Goal: Check status: Check status

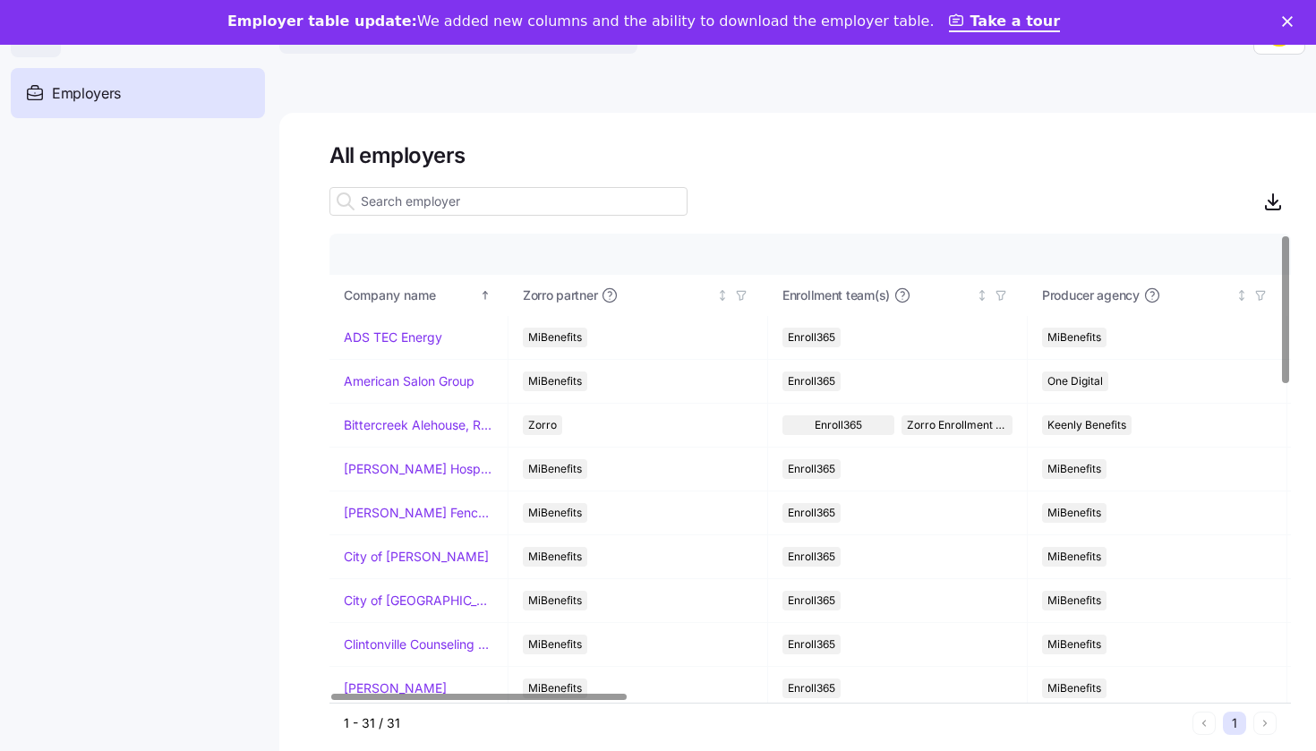
click at [432, 203] on input at bounding box center [509, 201] width 358 height 29
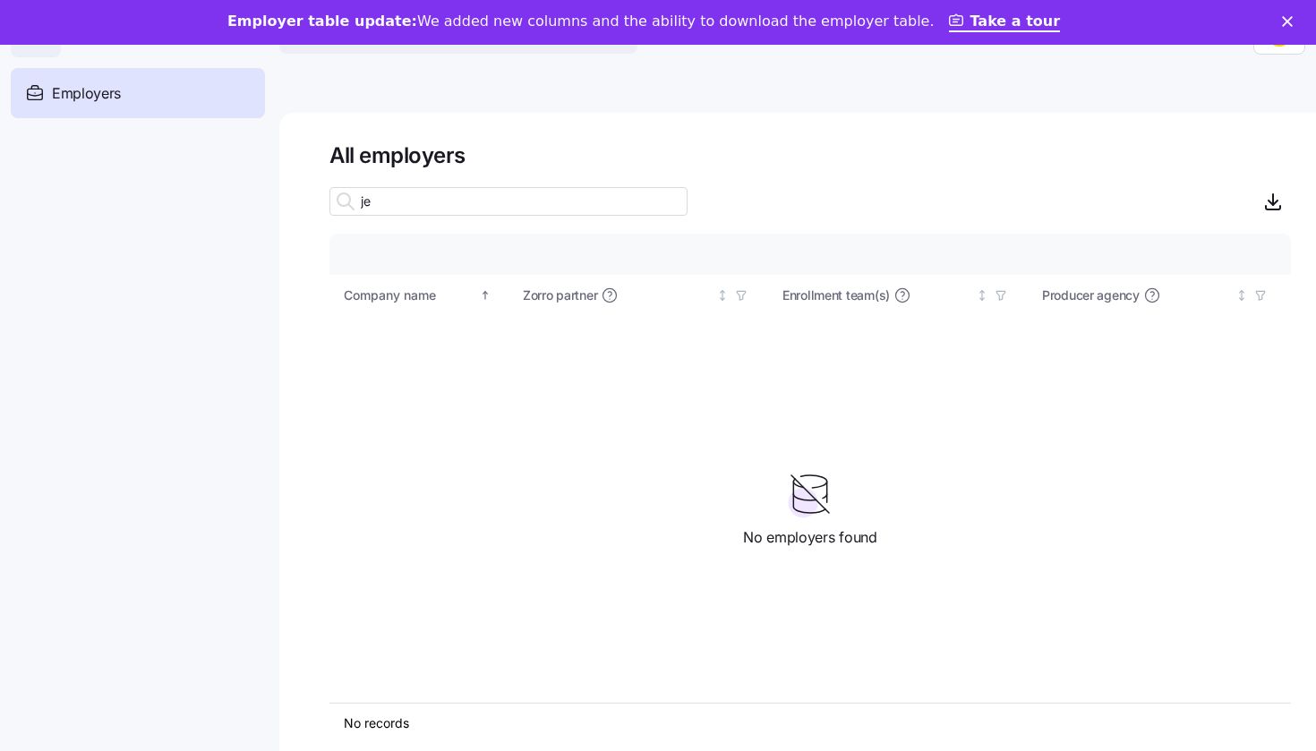
type input "j"
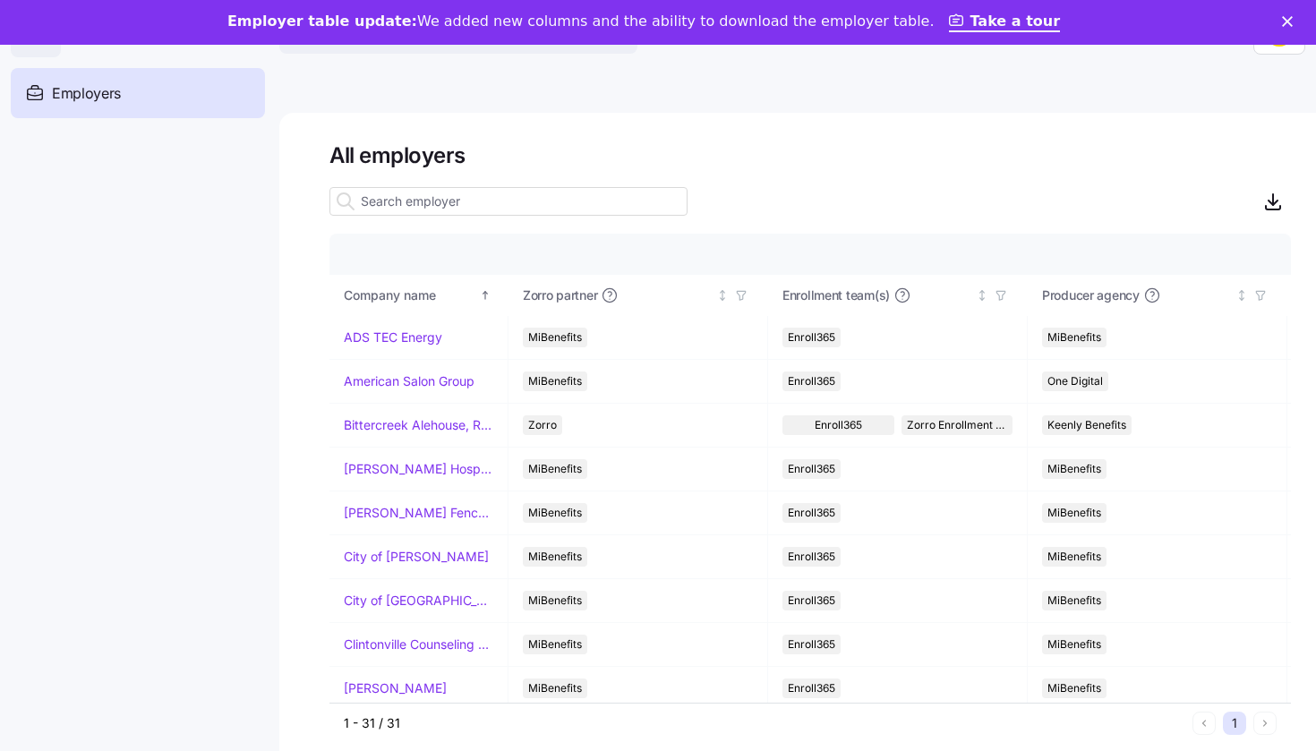
click at [732, 140] on div "All employers Company details Benefit status Company name Zorro partner Enrollm…" at bounding box center [797, 454] width 1037 height 683
click at [514, 83] on main "All employers Company details Benefit status Company name Zorro partner Enrollm…" at bounding box center [658, 415] width 1316 height 740
click at [1285, 16] on icon "Close" at bounding box center [1287, 21] width 11 height 11
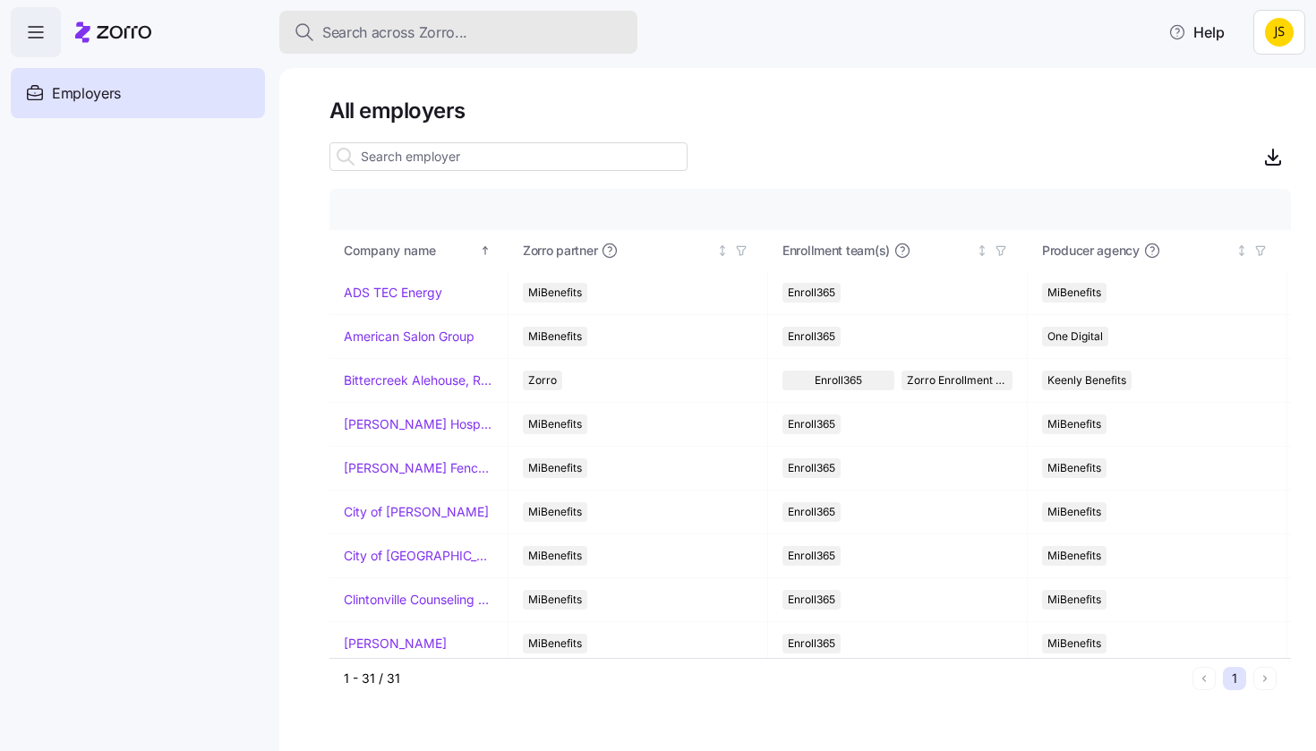
click at [427, 27] on span "Search across Zorro..." at bounding box center [394, 32] width 145 height 22
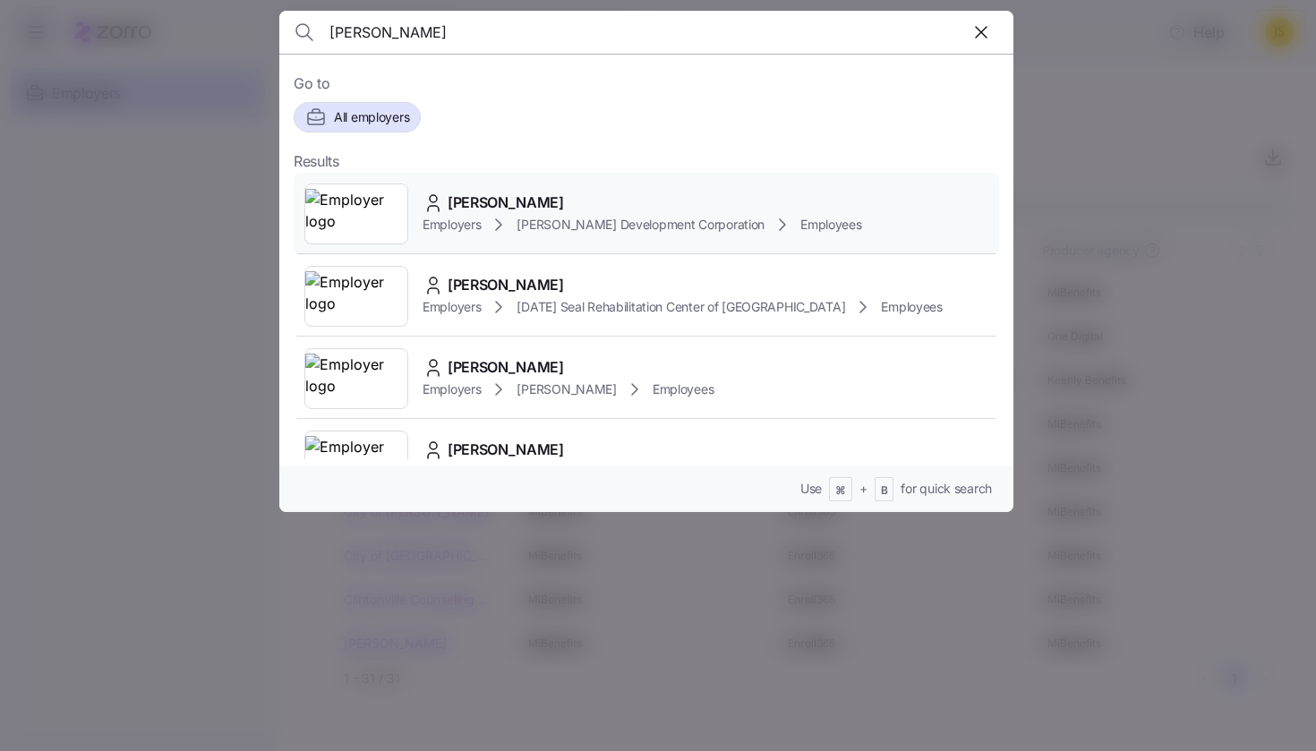
type input "[PERSON_NAME]"
click at [477, 206] on span "[PERSON_NAME]" at bounding box center [506, 203] width 116 height 22
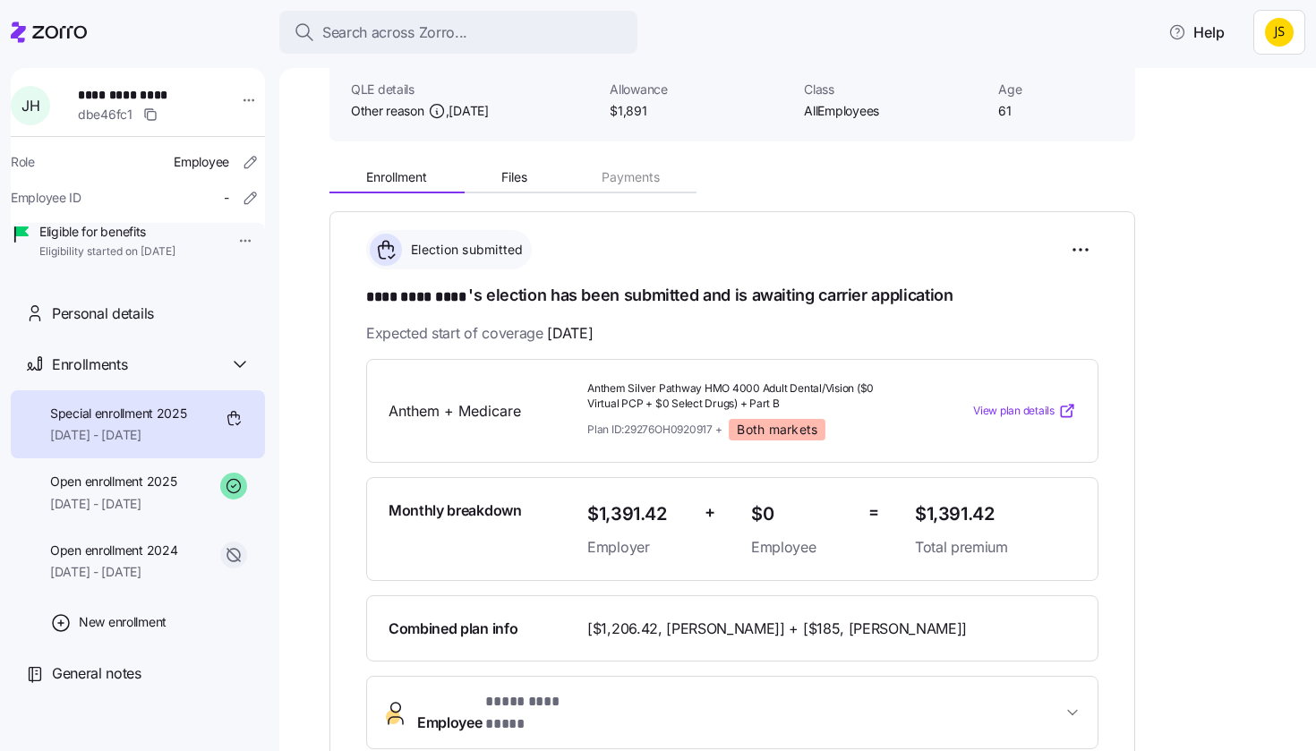
scroll to position [106, 0]
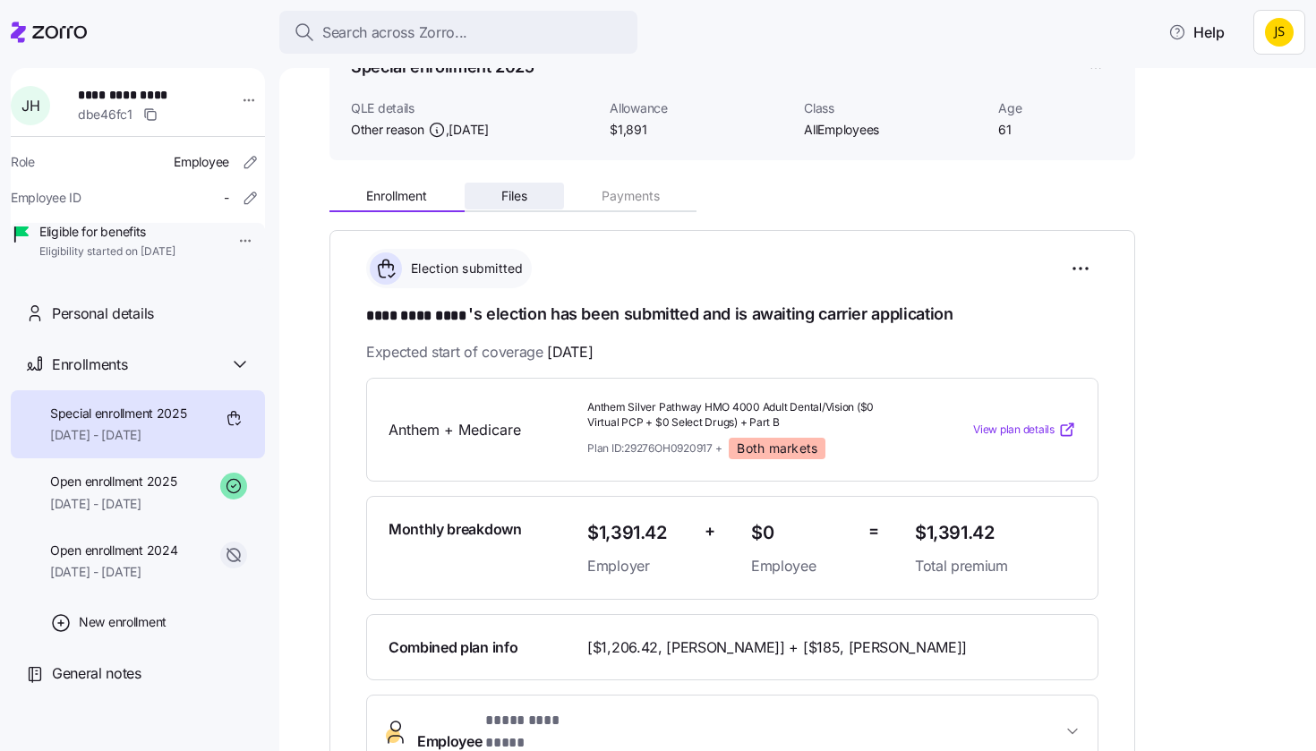
click at [505, 195] on span "Files" at bounding box center [514, 196] width 26 height 13
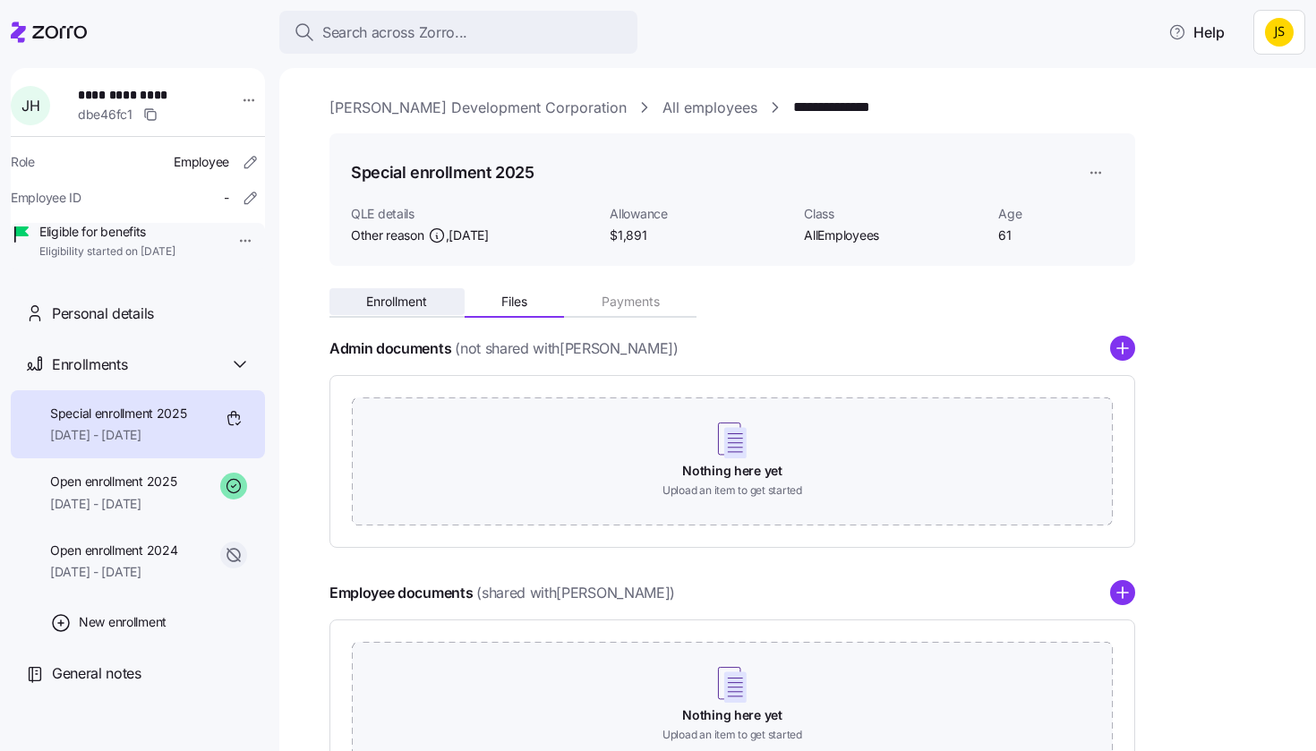
click at [376, 308] on button "Enrollment" at bounding box center [397, 301] width 135 height 27
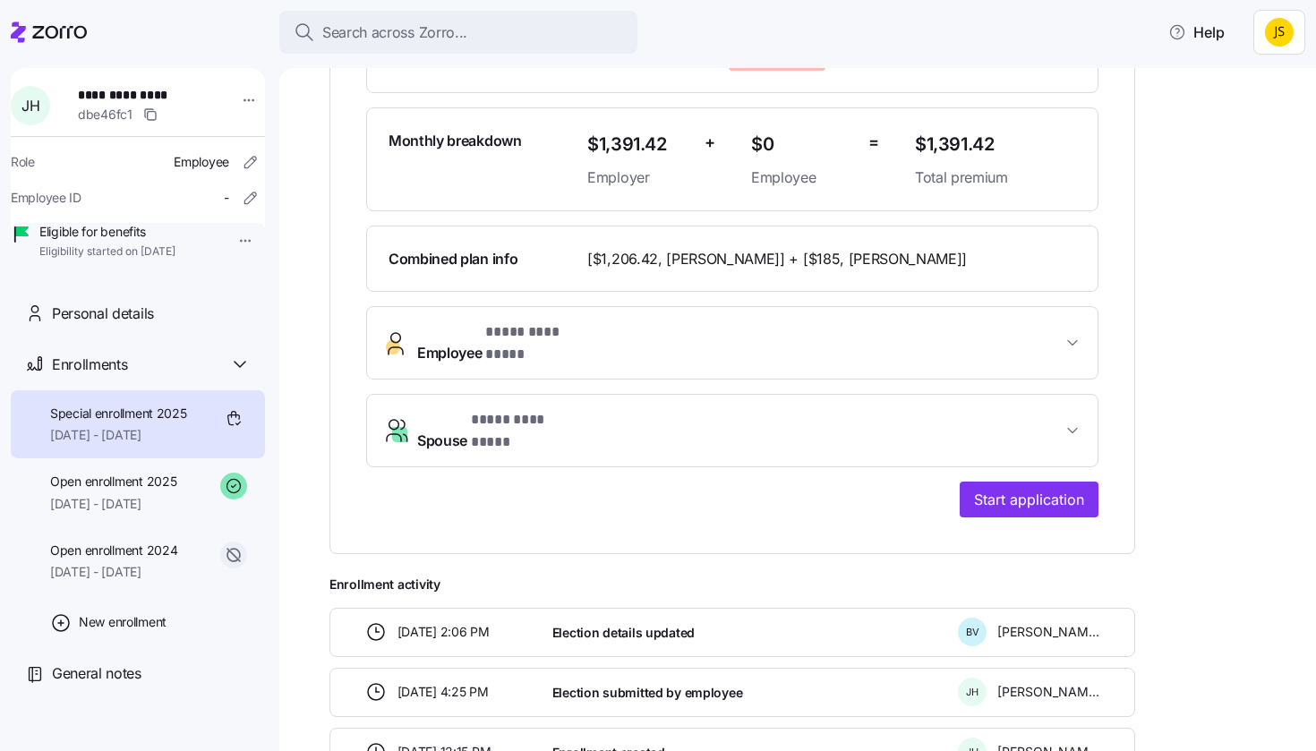
scroll to position [496, 0]
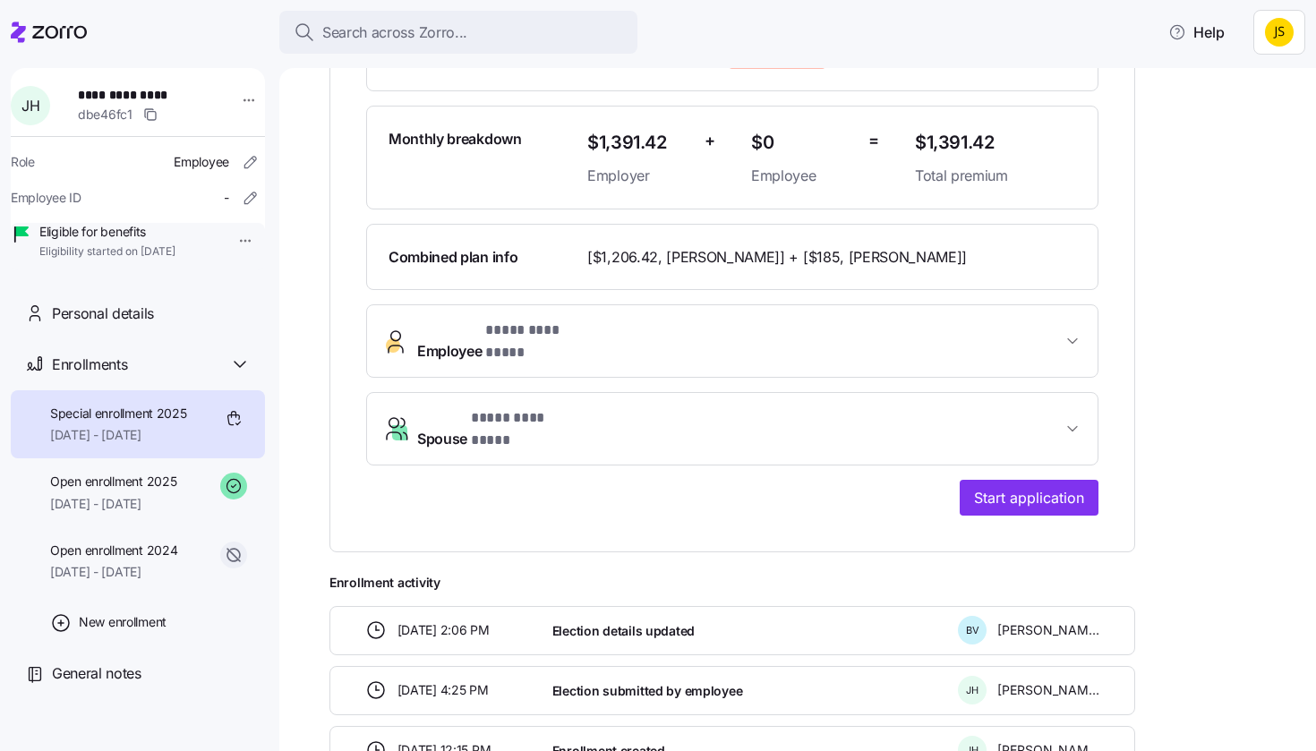
click at [629, 336] on span "Employee * **** ********* *" at bounding box center [739, 341] width 645 height 43
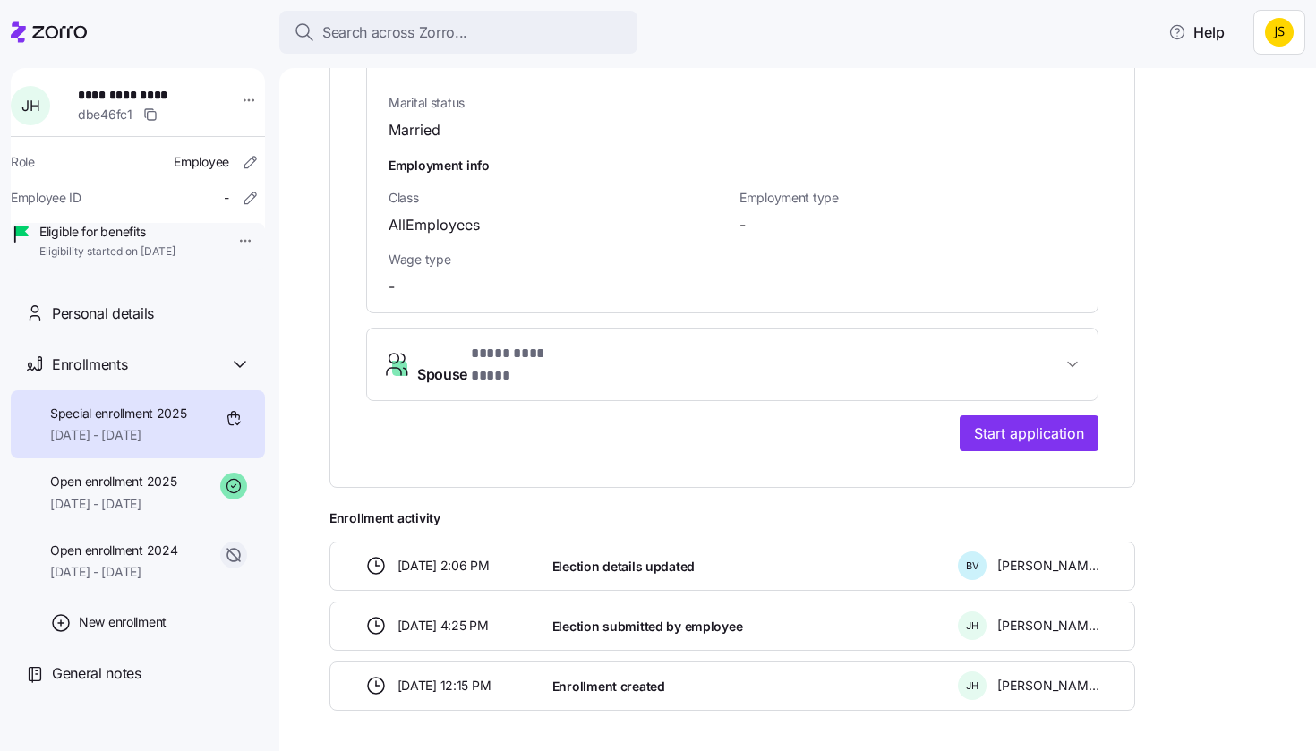
scroll to position [0, 0]
click at [650, 343] on span "Spouse * **** ********* *" at bounding box center [739, 364] width 645 height 43
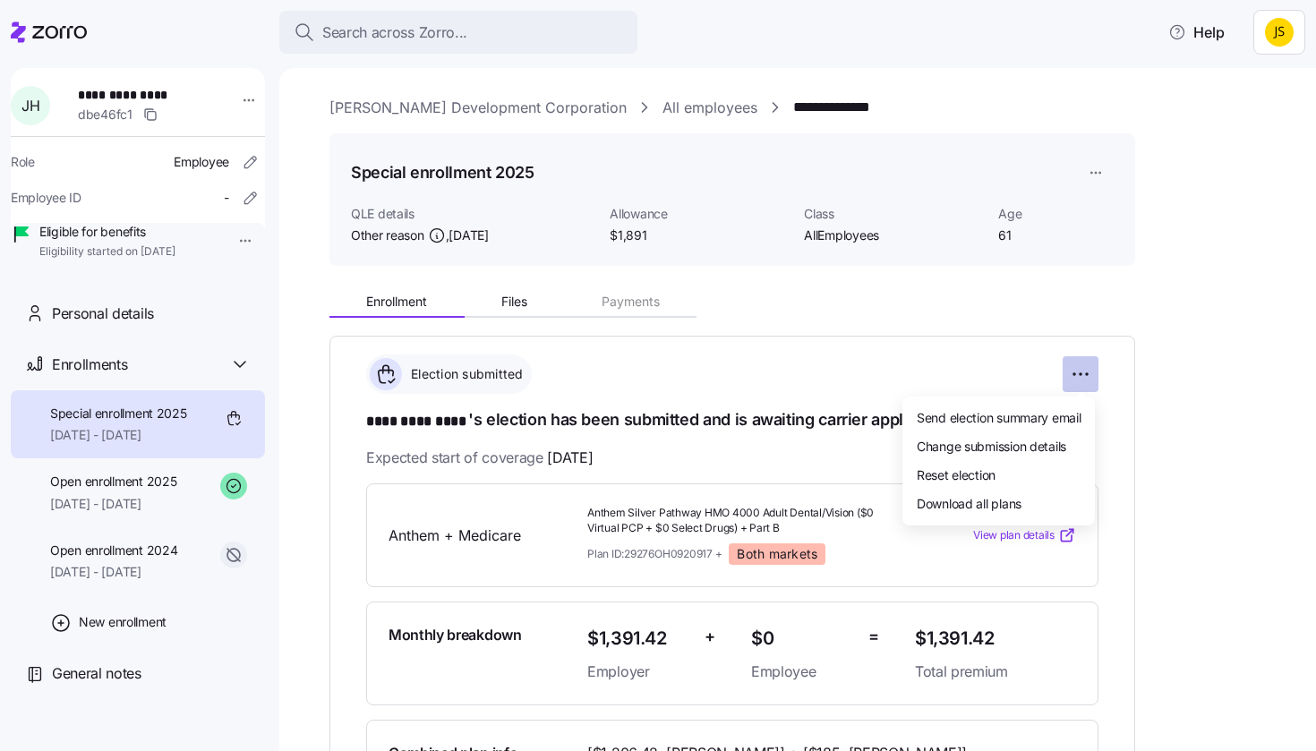
click at [1084, 372] on html "**********" at bounding box center [658, 370] width 1316 height 740
click at [1020, 373] on html "**********" at bounding box center [658, 370] width 1316 height 740
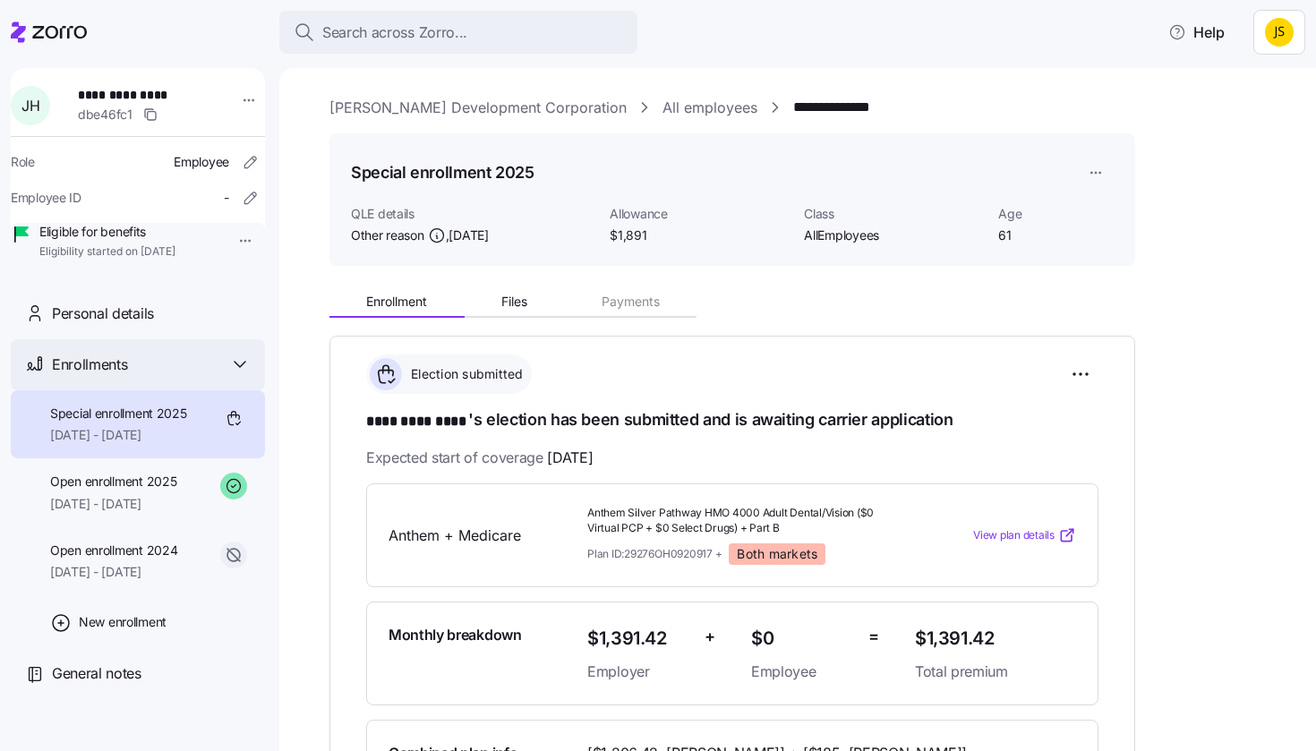
click at [108, 376] on span "Enrollments" at bounding box center [89, 365] width 75 height 22
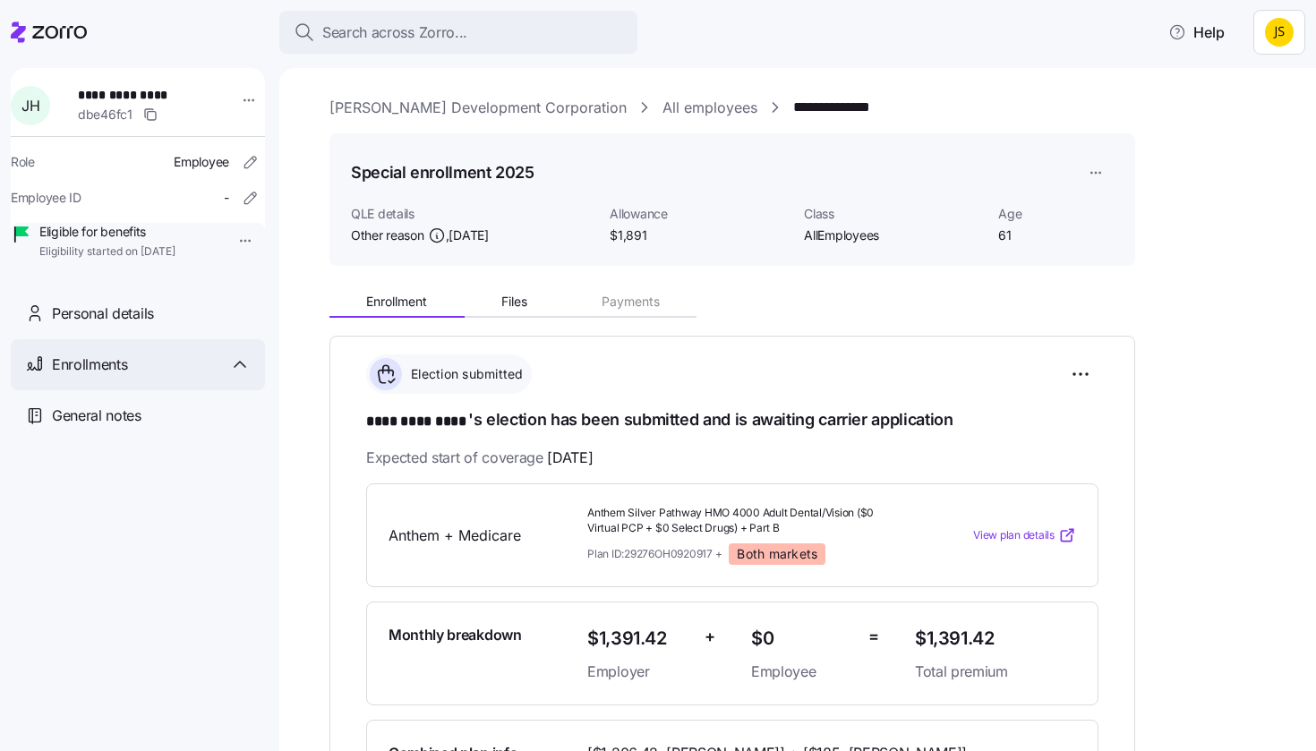
click at [108, 376] on span "Enrollments" at bounding box center [89, 365] width 75 height 22
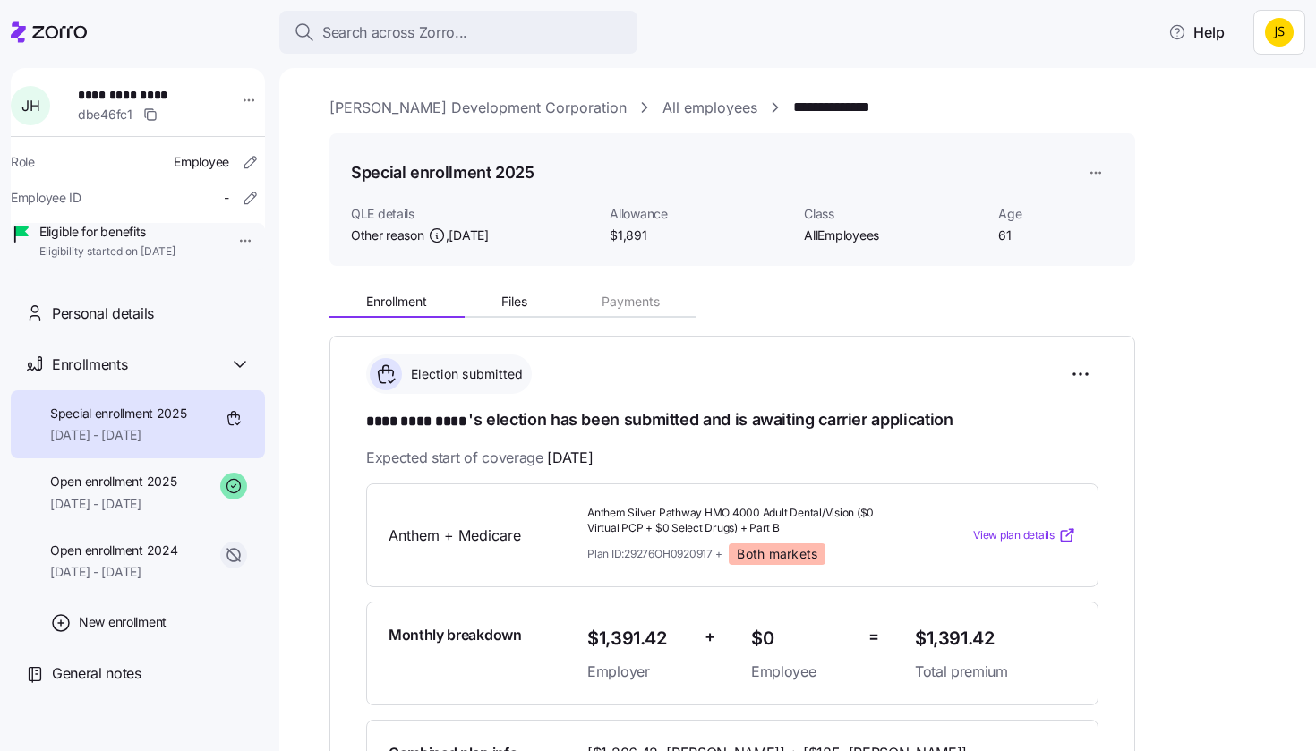
click at [132, 423] on span "Special enrollment 2025" at bounding box center [118, 414] width 137 height 18
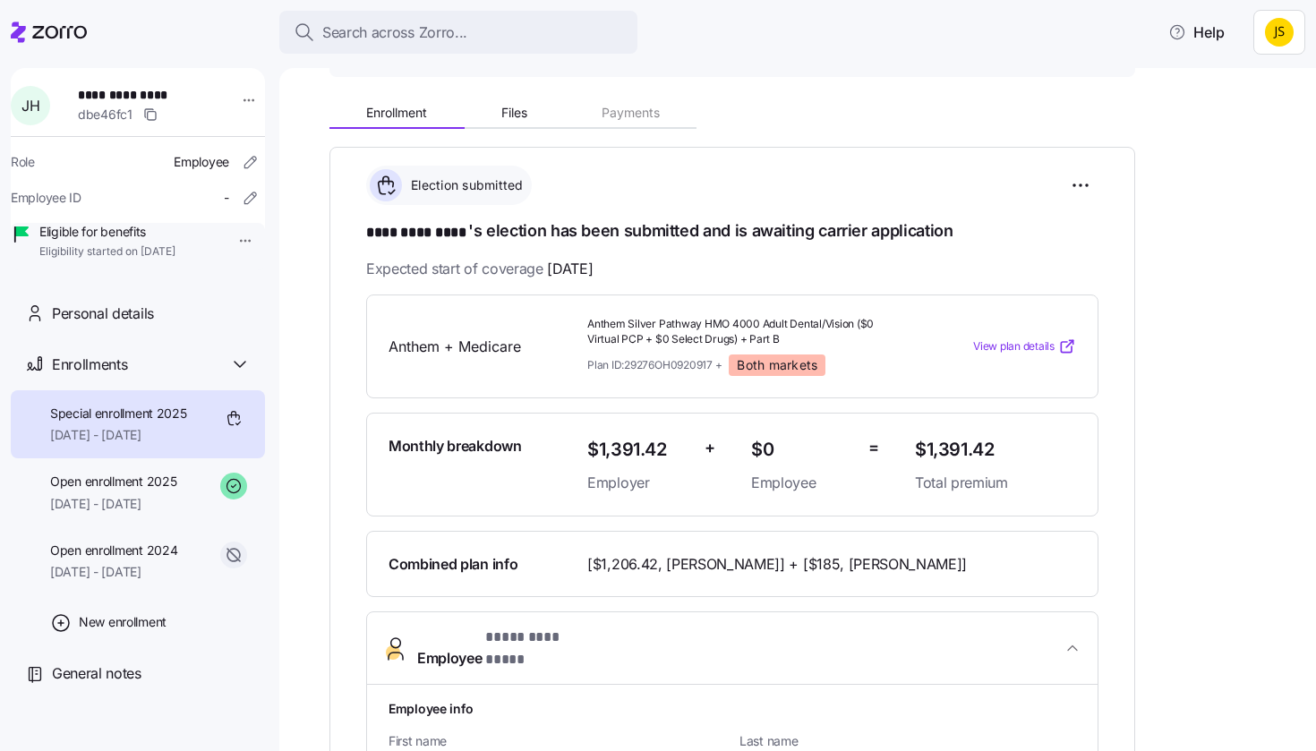
scroll to position [186, 0]
